Goal: Task Accomplishment & Management: Manage account settings

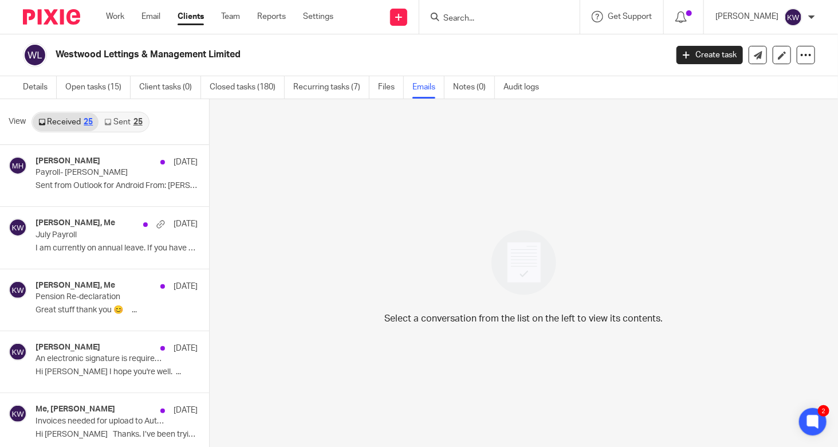
click at [313, 20] on input "Search" at bounding box center [493, 19] width 103 height 10
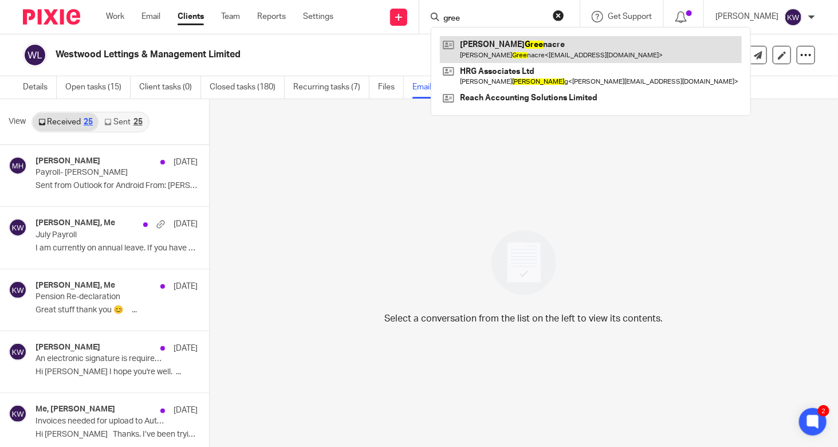
type input "gree"
click at [313, 49] on link at bounding box center [591, 49] width 302 height 26
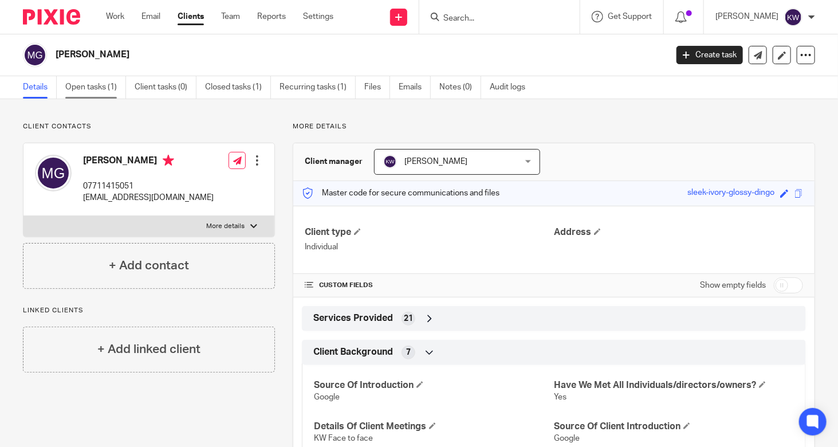
click at [85, 88] on link "Open tasks (1)" at bounding box center [95, 87] width 61 height 22
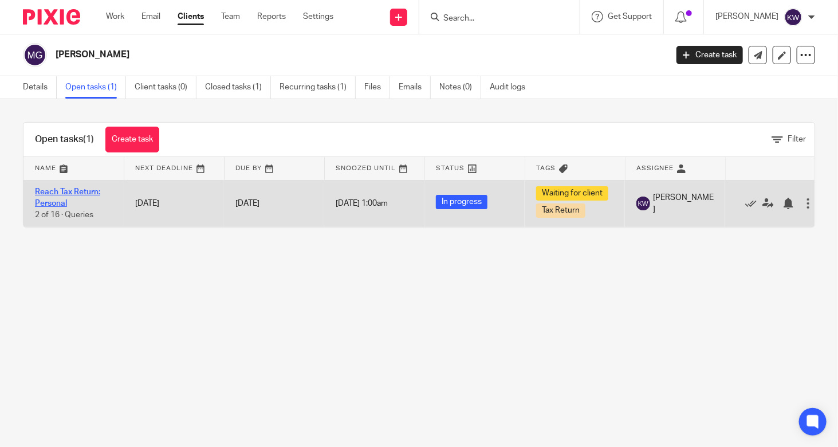
click at [68, 191] on link "Reach Tax Return: Personal" at bounding box center [67, 197] width 65 height 19
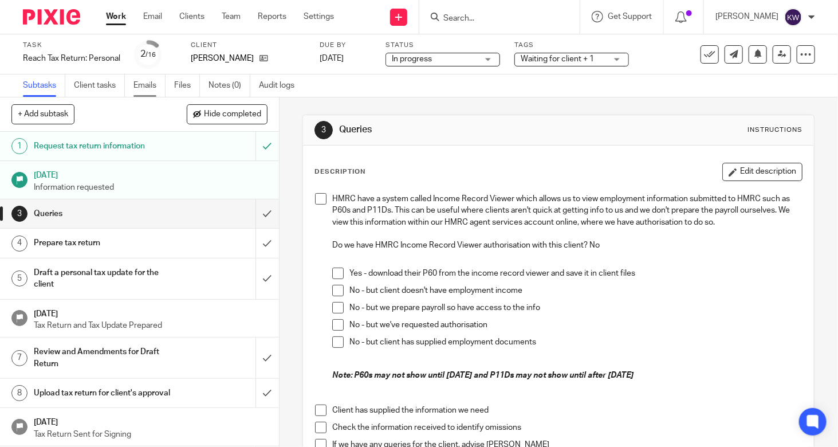
click at [148, 88] on link "Emails" at bounding box center [149, 85] width 32 height 22
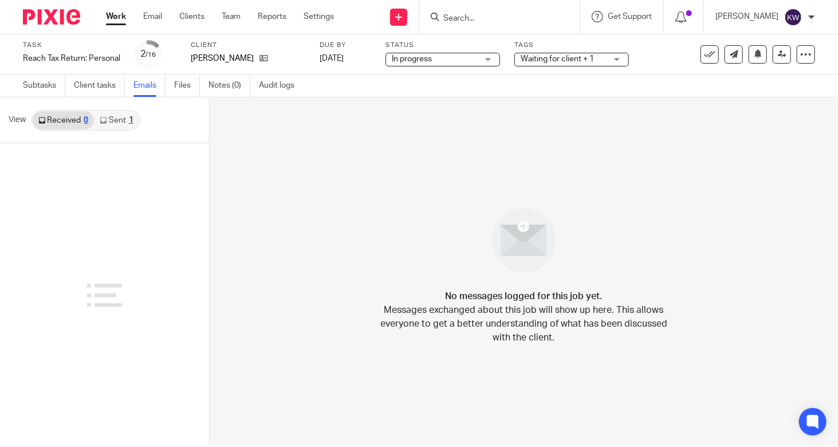
click at [123, 125] on link "Sent 1" at bounding box center [116, 120] width 45 height 18
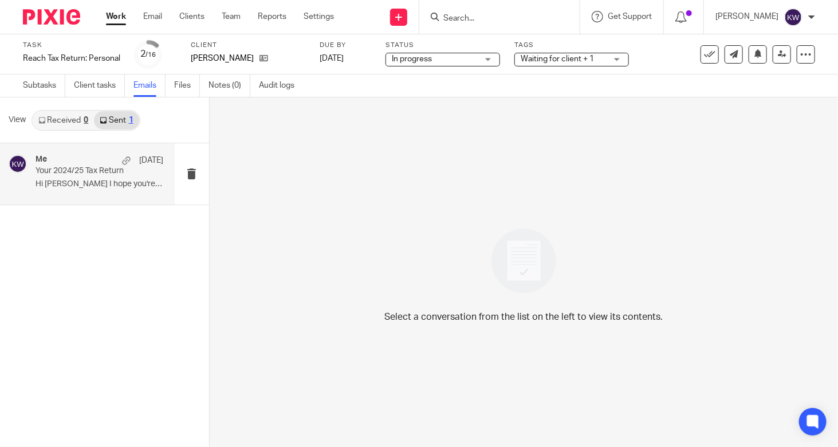
click at [105, 183] on p "Hi Mike I hope you're well. I see..." at bounding box center [99, 184] width 128 height 10
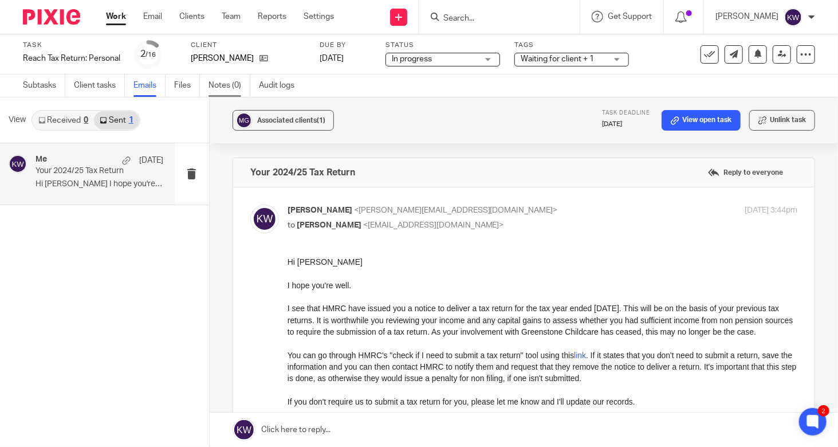
click at [225, 84] on link "Notes (0)" at bounding box center [229, 85] width 42 height 22
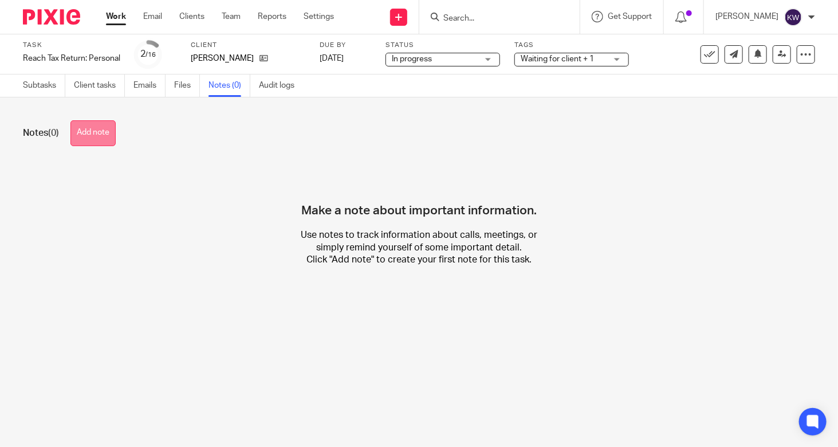
click at [113, 132] on button "Add note" at bounding box center [92, 133] width 45 height 26
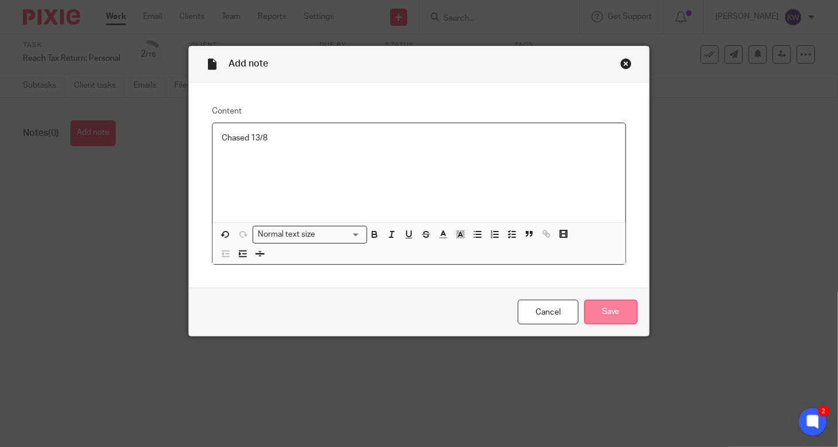
click at [590, 306] on input "Save" at bounding box center [610, 311] width 53 height 25
